Goal: Check status: Check status

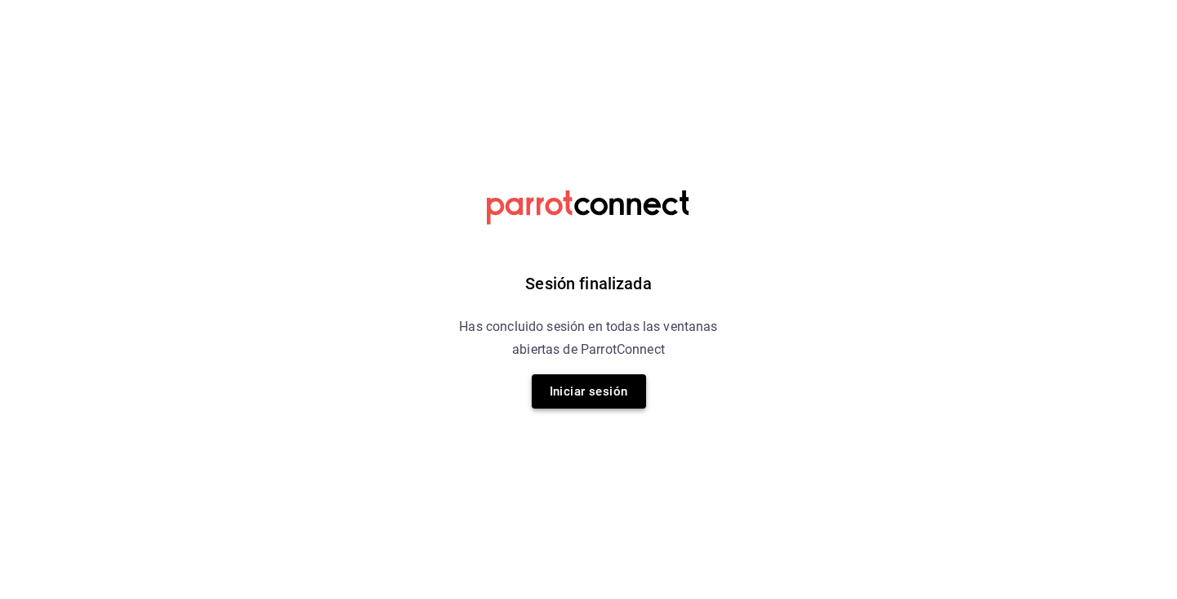
click at [613, 389] on button "Iniciar sesión" at bounding box center [589, 391] width 114 height 34
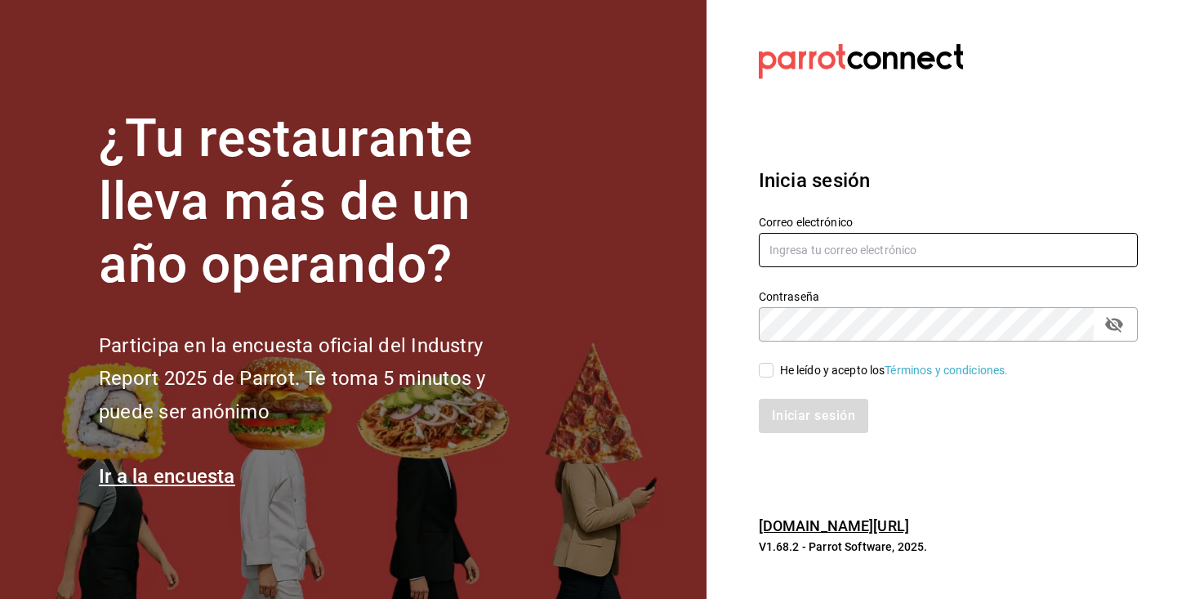
type input "[EMAIL_ADDRESS][DOMAIN_NAME]"
click at [767, 368] on input "He leído y acepto los Términos y condiciones." at bounding box center [766, 370] width 15 height 15
checkbox input "true"
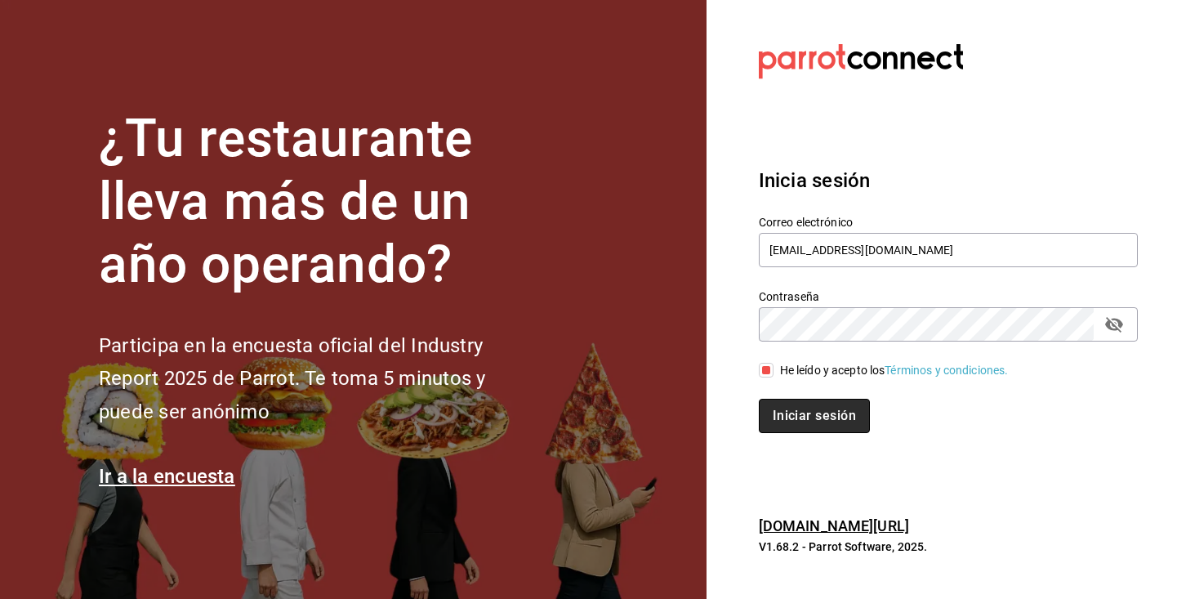
click at [823, 403] on button "Iniciar sesión" at bounding box center [814, 416] width 111 height 34
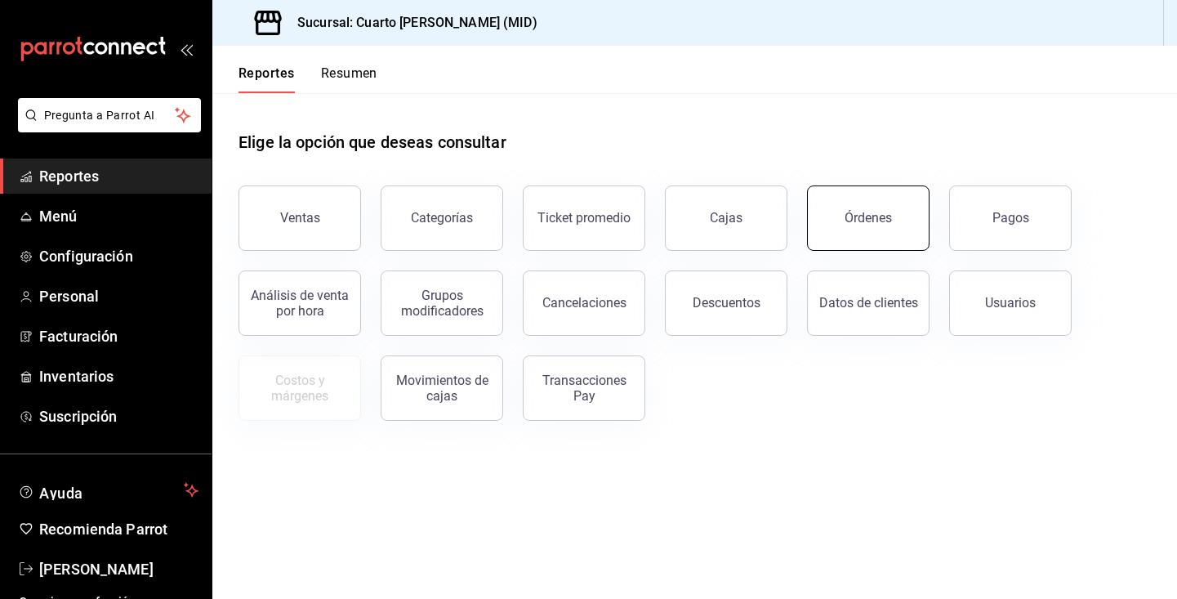
click at [872, 230] on button "Órdenes" at bounding box center [868, 217] width 123 height 65
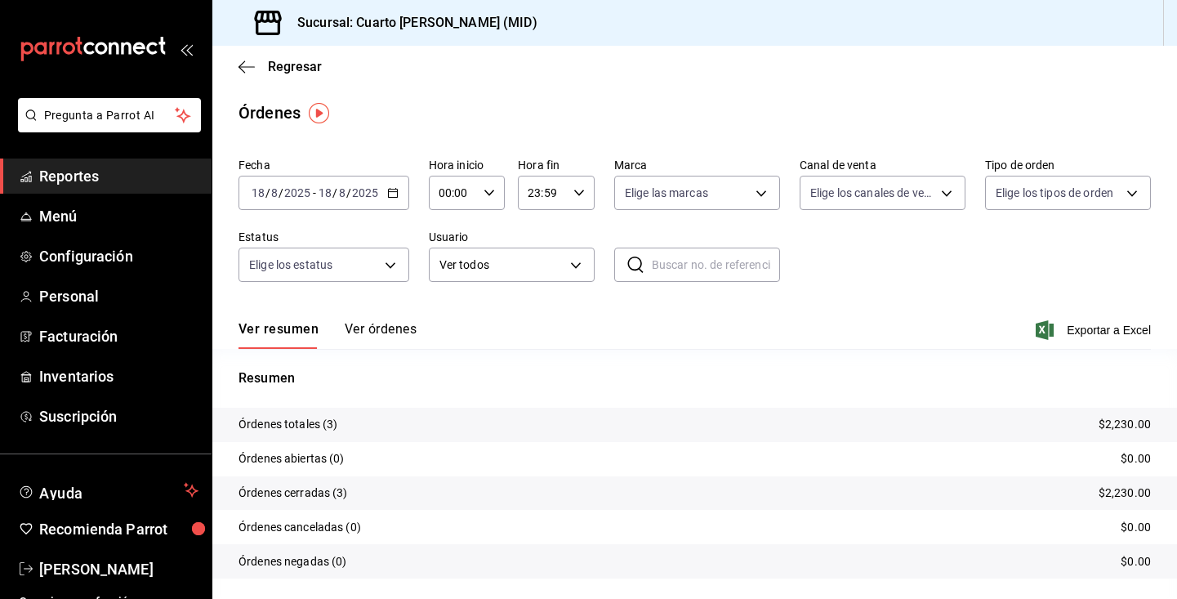
click at [396, 190] on \(Stroke\) "button" at bounding box center [393, 193] width 10 height 9
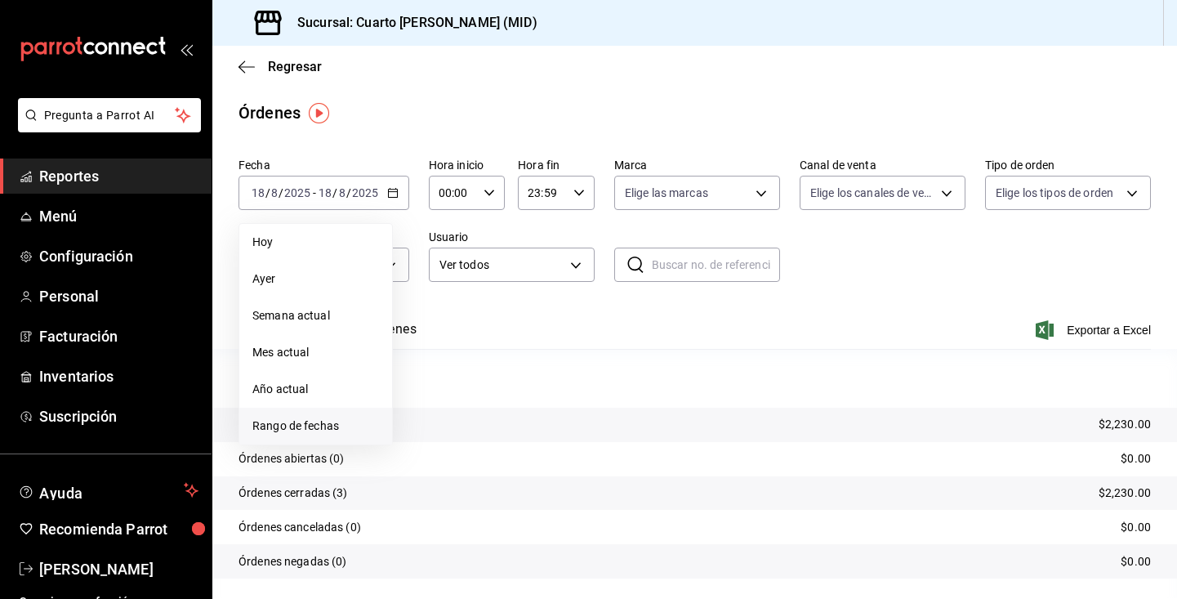
click at [315, 421] on span "Rango de fechas" at bounding box center [315, 425] width 127 height 17
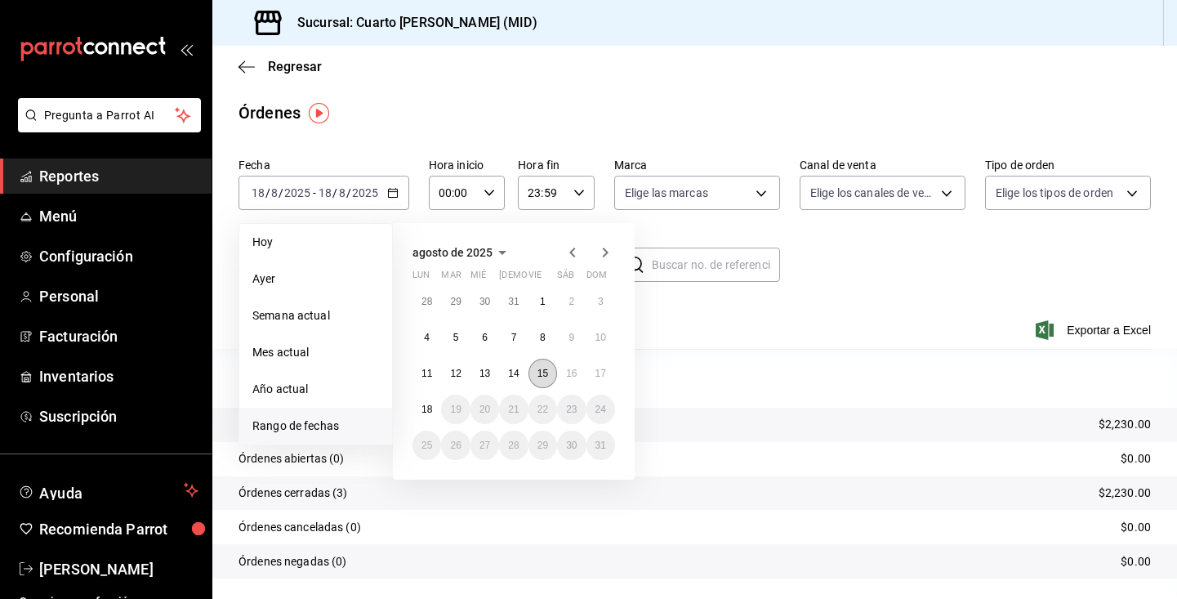
click at [537, 373] on abbr "15" at bounding box center [542, 373] width 11 height 11
click at [577, 375] on button "16" at bounding box center [571, 373] width 29 height 29
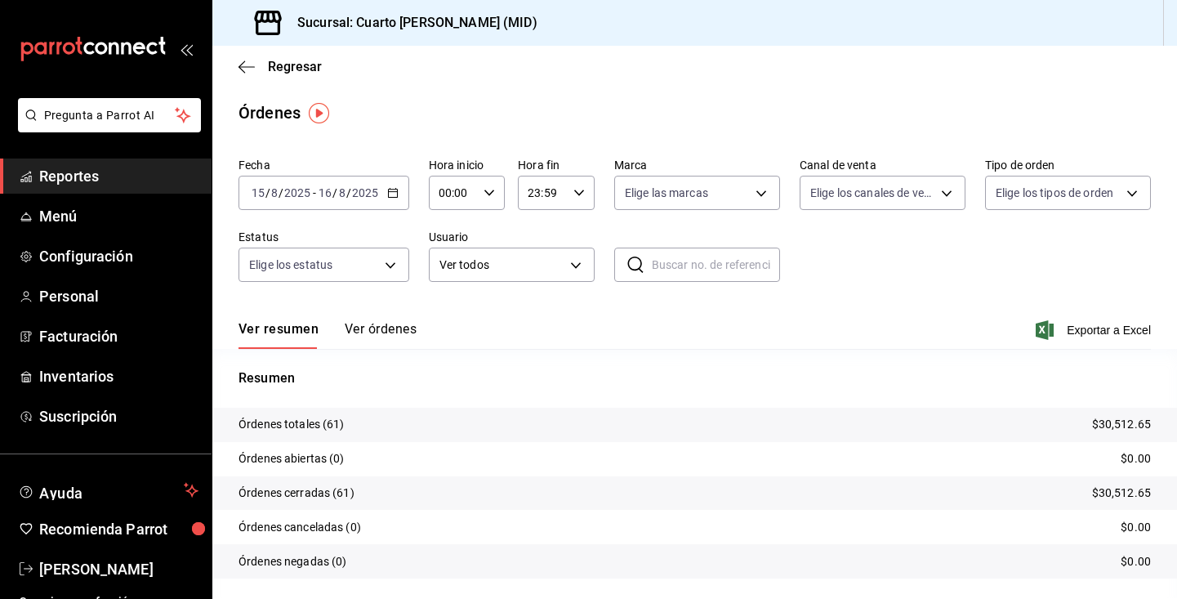
scroll to position [42, 0]
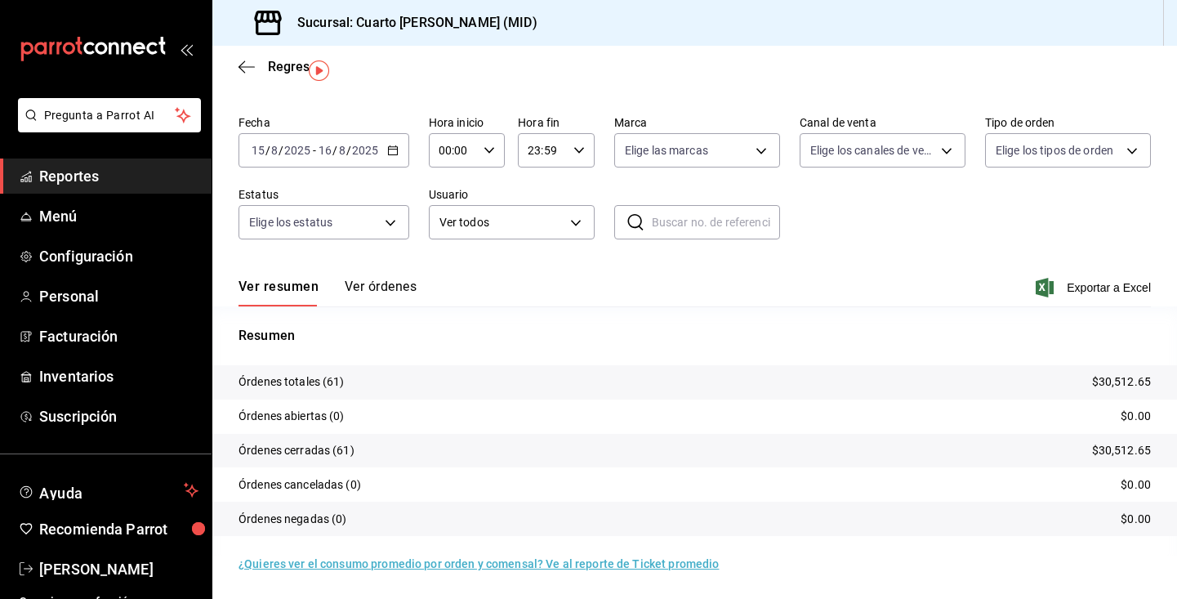
click at [409, 283] on button "Ver órdenes" at bounding box center [381, 293] width 72 height 28
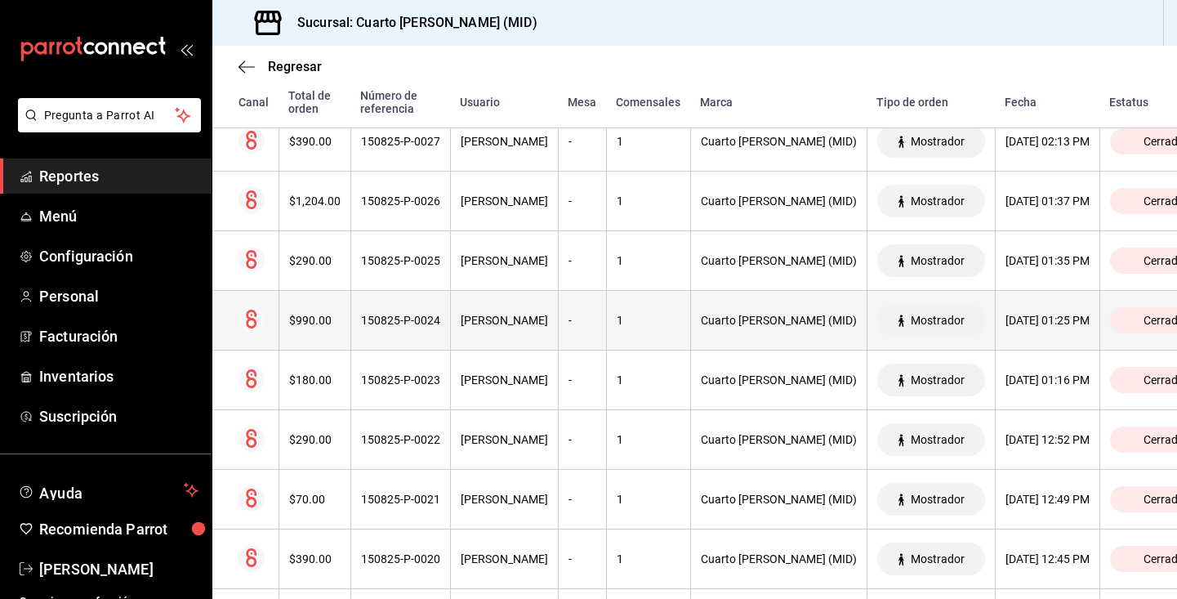
scroll to position [2317, 0]
